Goal: Task Accomplishment & Management: Complete application form

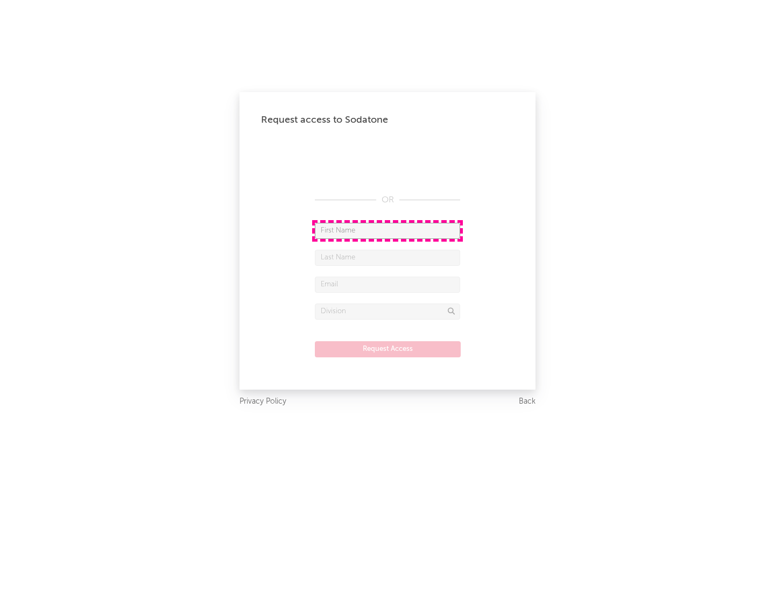
click at [388, 230] on input "text" at bounding box center [387, 231] width 145 height 16
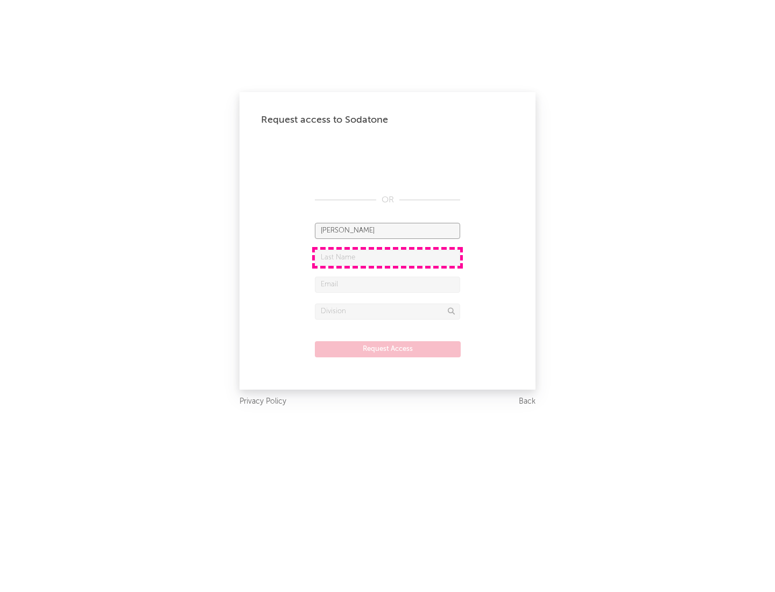
type input "[PERSON_NAME]"
click at [388, 257] on input "text" at bounding box center [387, 258] width 145 height 16
type input "[PERSON_NAME]"
click at [388, 284] on input "text" at bounding box center [387, 285] width 145 height 16
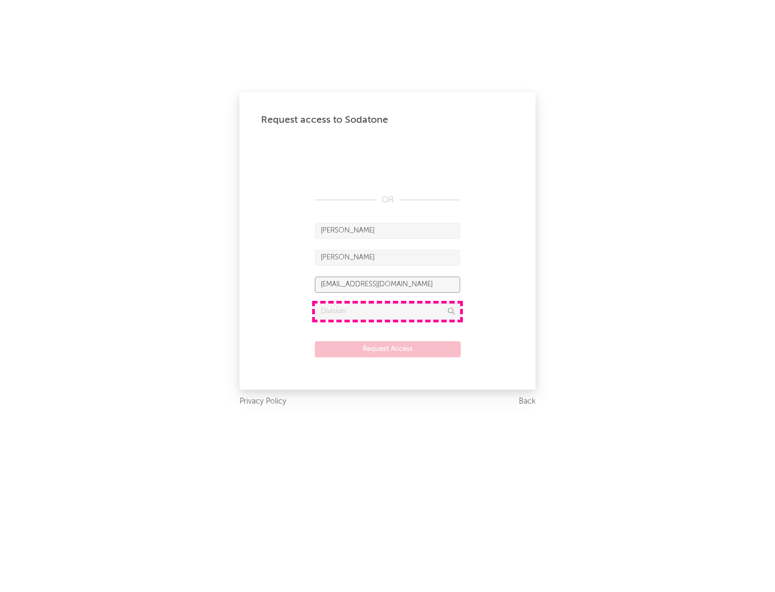
type input "[EMAIL_ADDRESS][DOMAIN_NAME]"
click at [388, 311] on input "text" at bounding box center [387, 312] width 145 height 16
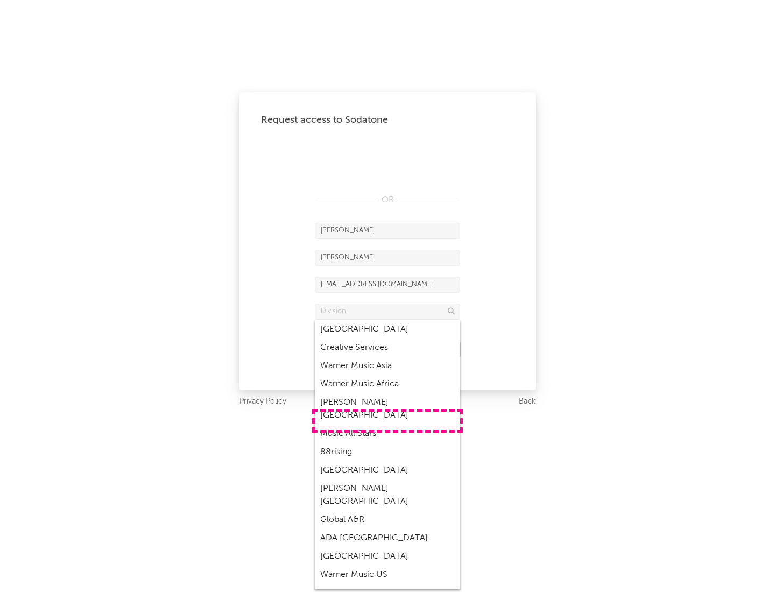
click at [388, 425] on div "Music All Stars" at bounding box center [387, 434] width 145 height 18
type input "Music All Stars"
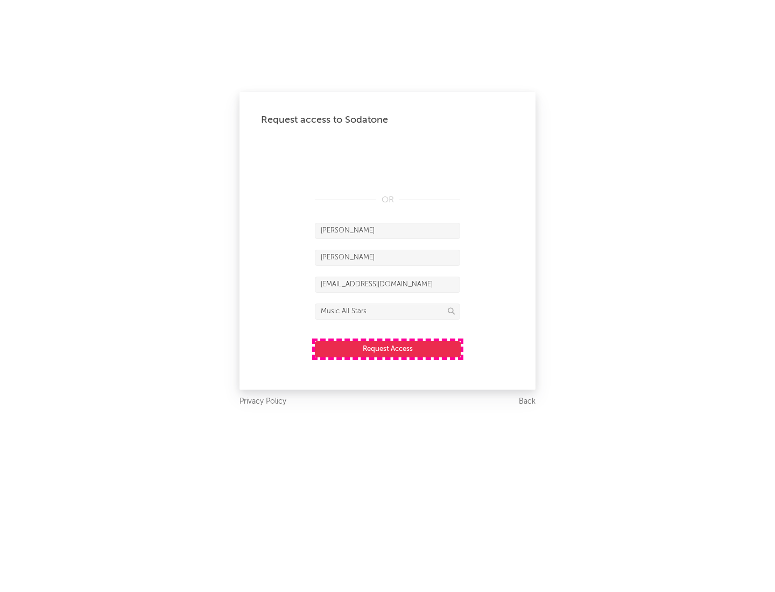
click at [388, 349] on button "Request Access" at bounding box center [388, 349] width 146 height 16
